Goal: Information Seeking & Learning: Learn about a topic

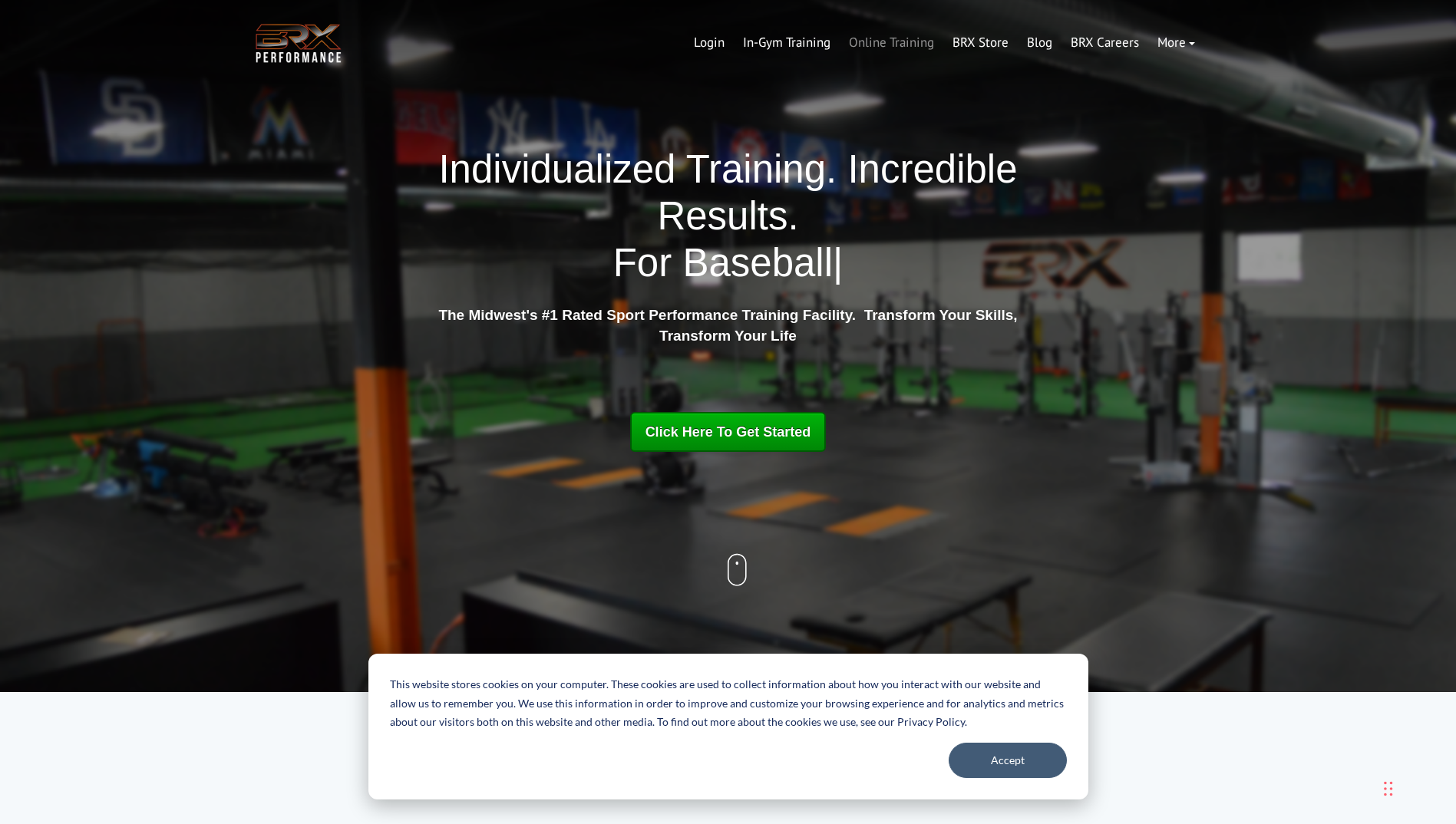
click at [907, 42] on link "Online Training" at bounding box center [891, 43] width 104 height 37
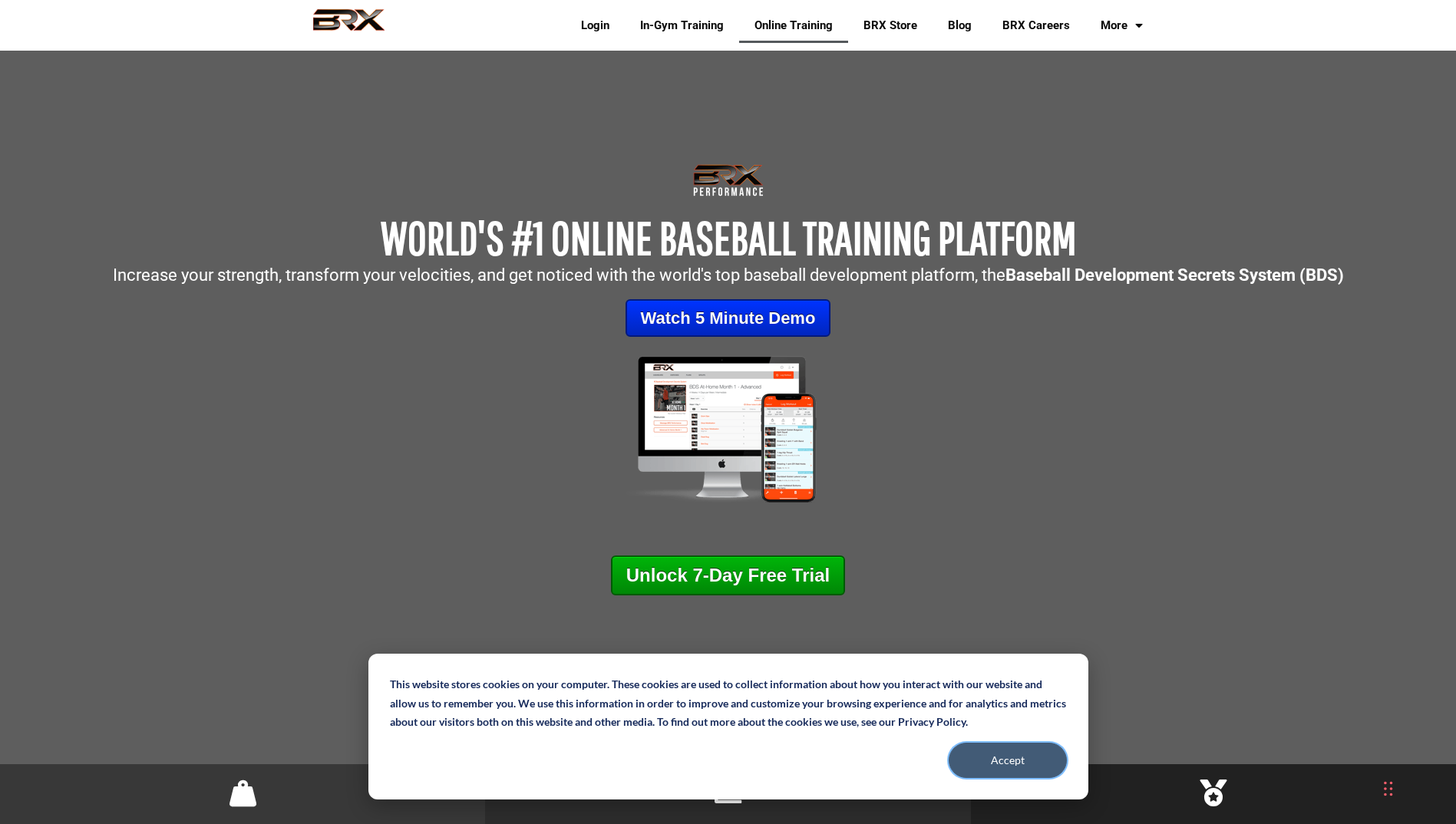
click at [1002, 761] on button "Accept" at bounding box center [1007, 761] width 118 height 36
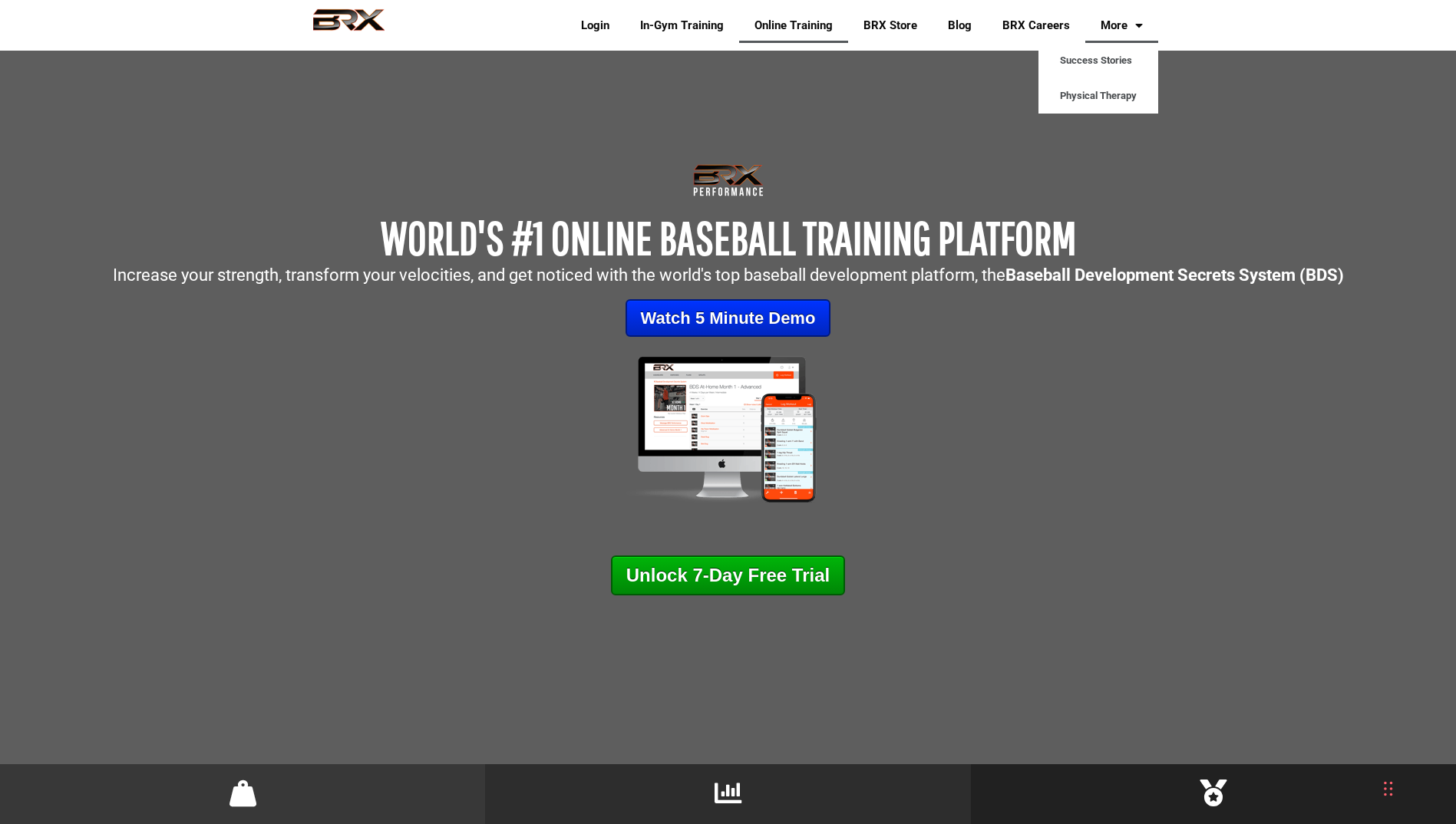
click at [1111, 30] on link "More" at bounding box center [1122, 26] width 73 height 36
